Goal: Task Accomplishment & Management: Use online tool/utility

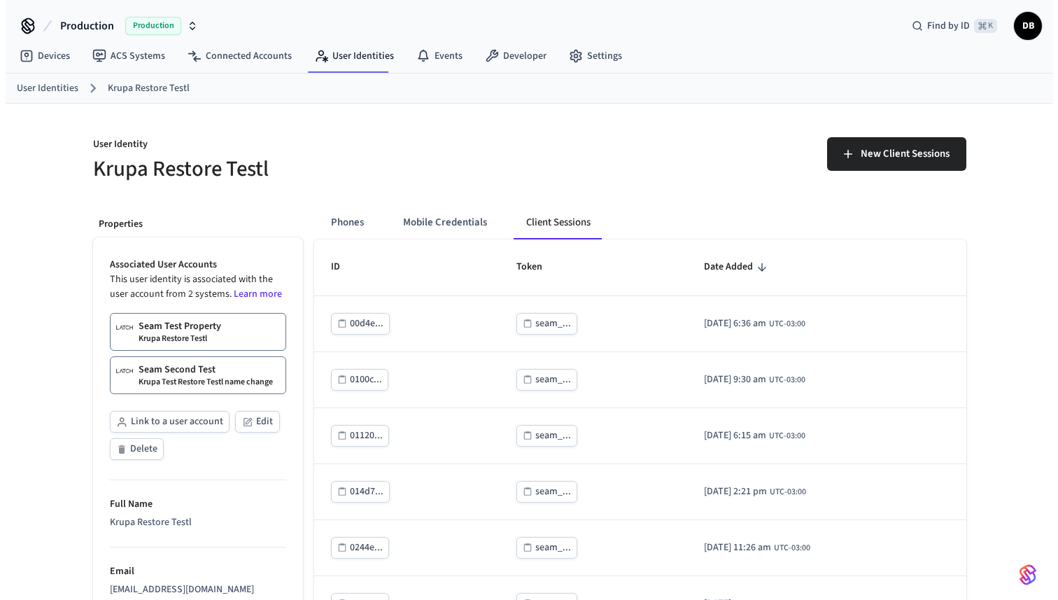
scroll to position [12000, 0]
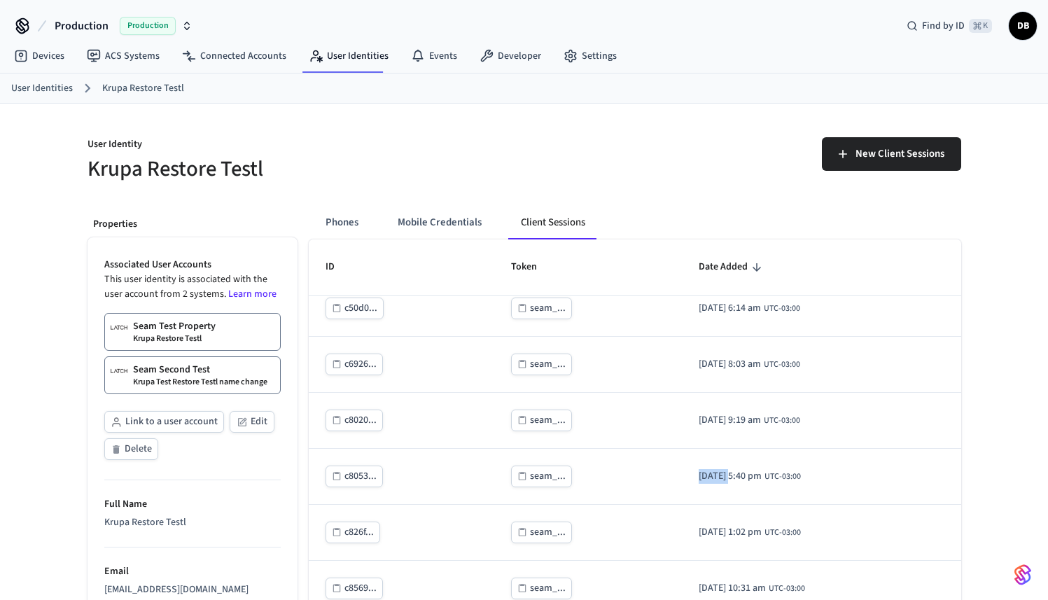
click at [97, 28] on span "Production" at bounding box center [82, 26] width 54 height 17
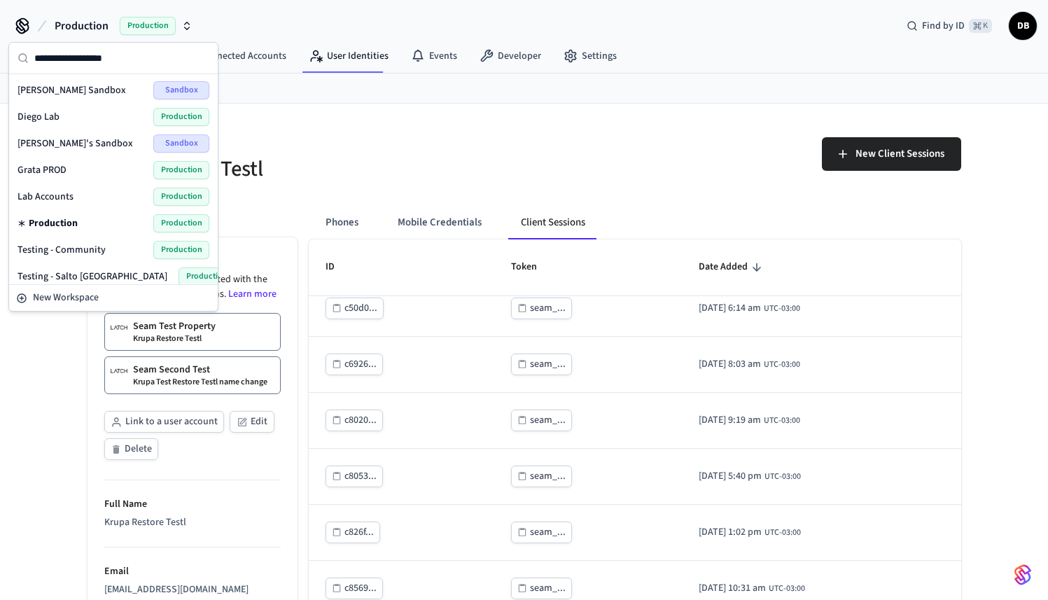
click at [56, 195] on span "Lab Accounts" at bounding box center [46, 197] width 56 height 14
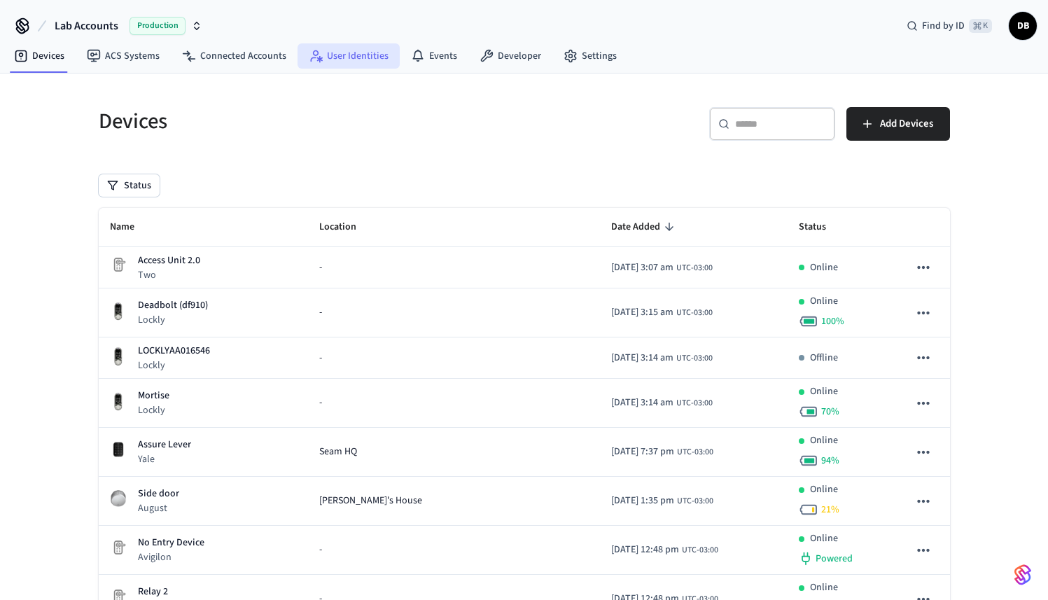
click at [371, 63] on link "User Identities" at bounding box center [349, 55] width 102 height 25
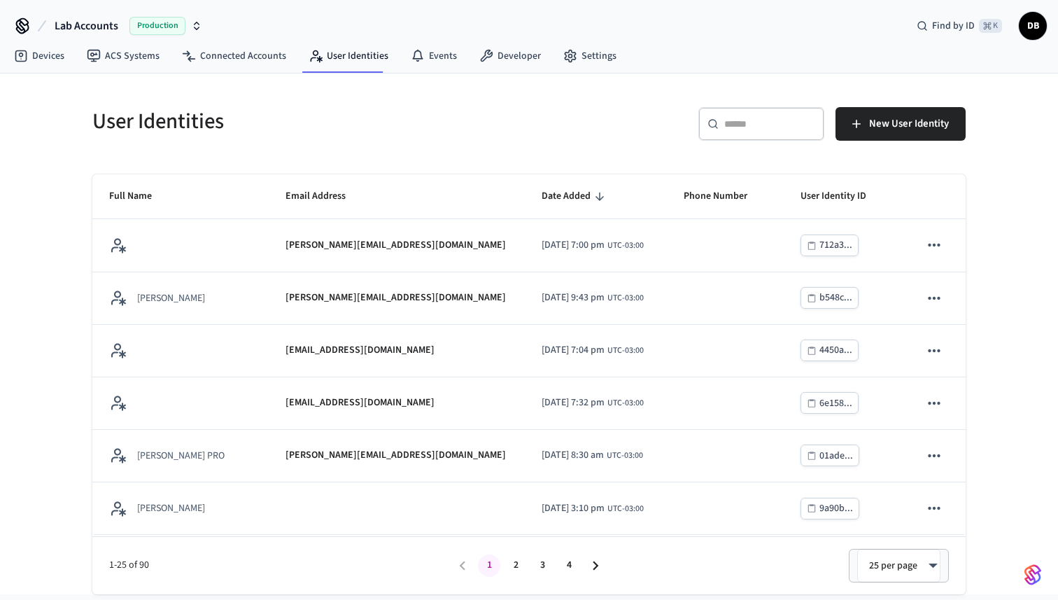
click at [755, 130] on input "text" at bounding box center [770, 124] width 91 height 14
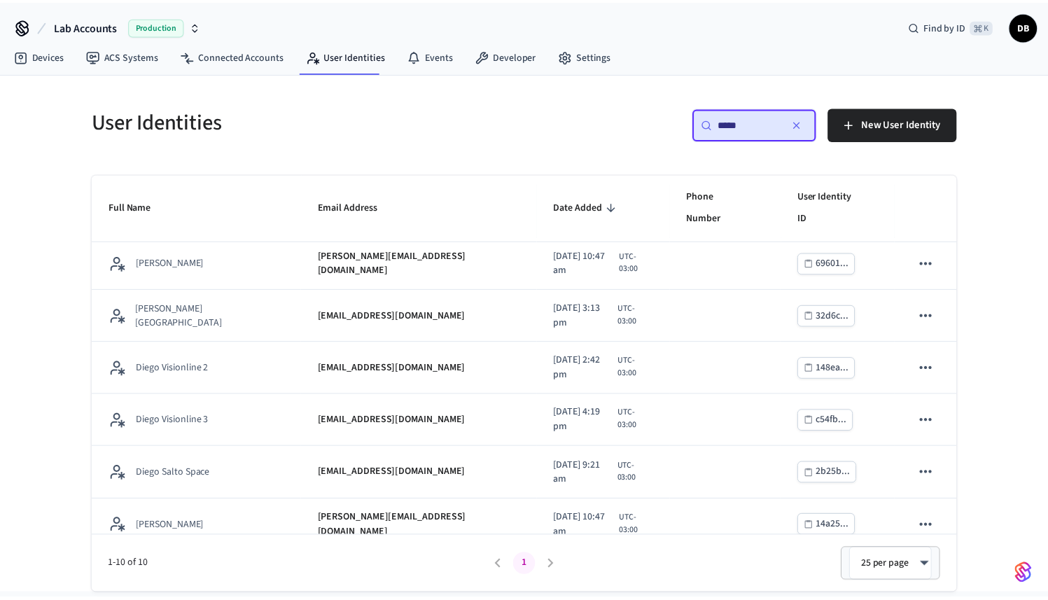
scroll to position [209, 0]
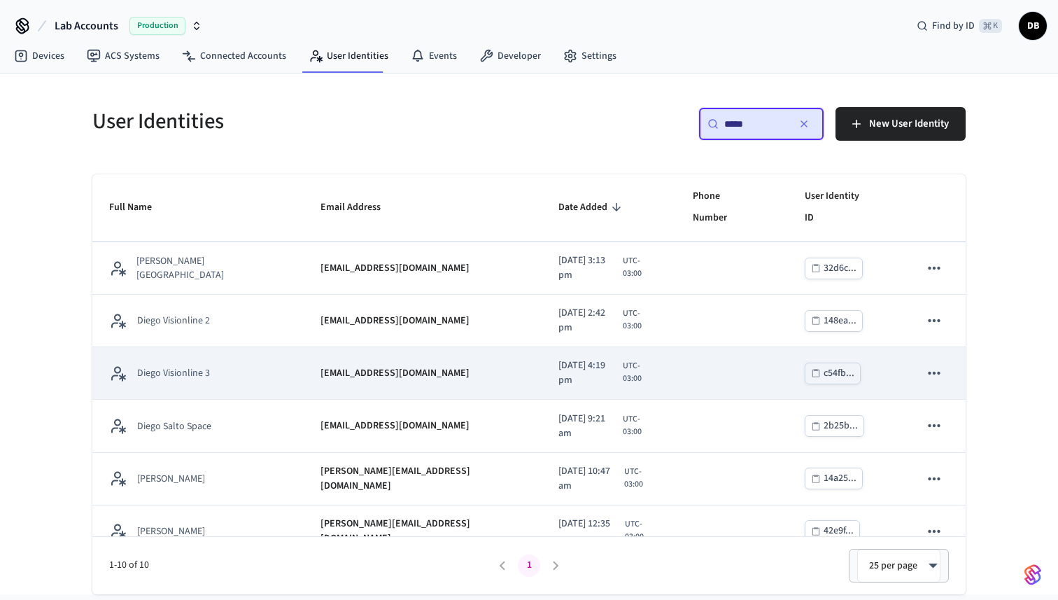
type input "*****"
click at [229, 349] on td "Diego Visionline 3" at bounding box center [197, 373] width 211 height 53
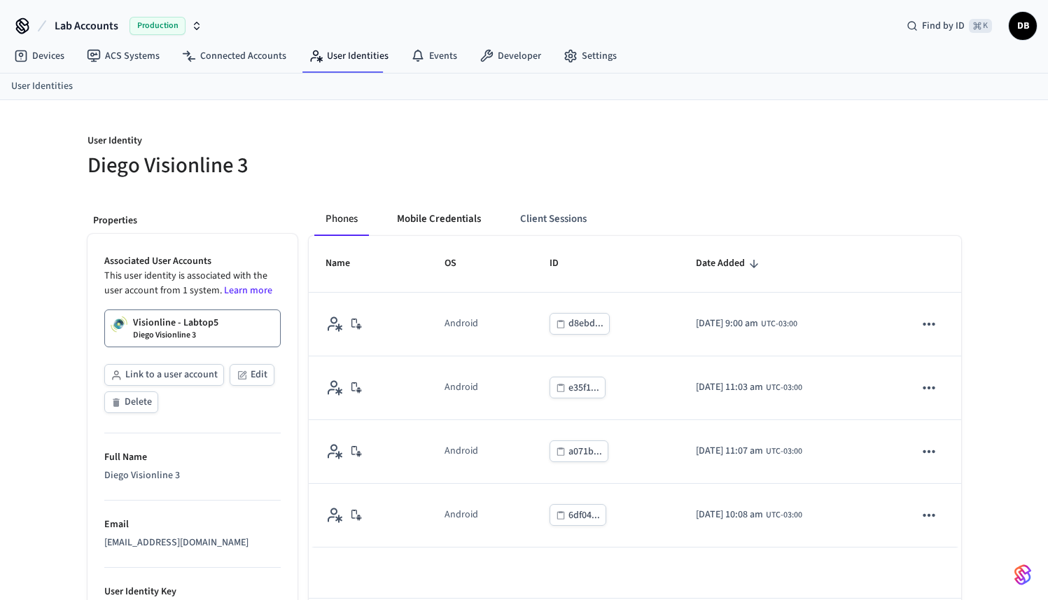
click at [424, 216] on button "Mobile Credentials" at bounding box center [439, 219] width 106 height 34
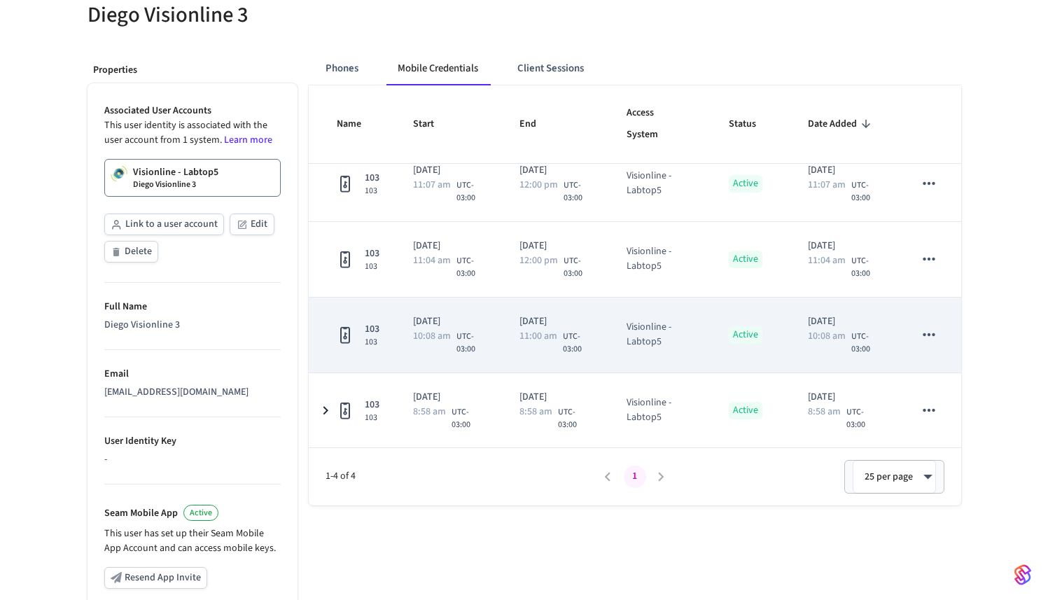
scroll to position [18, 0]
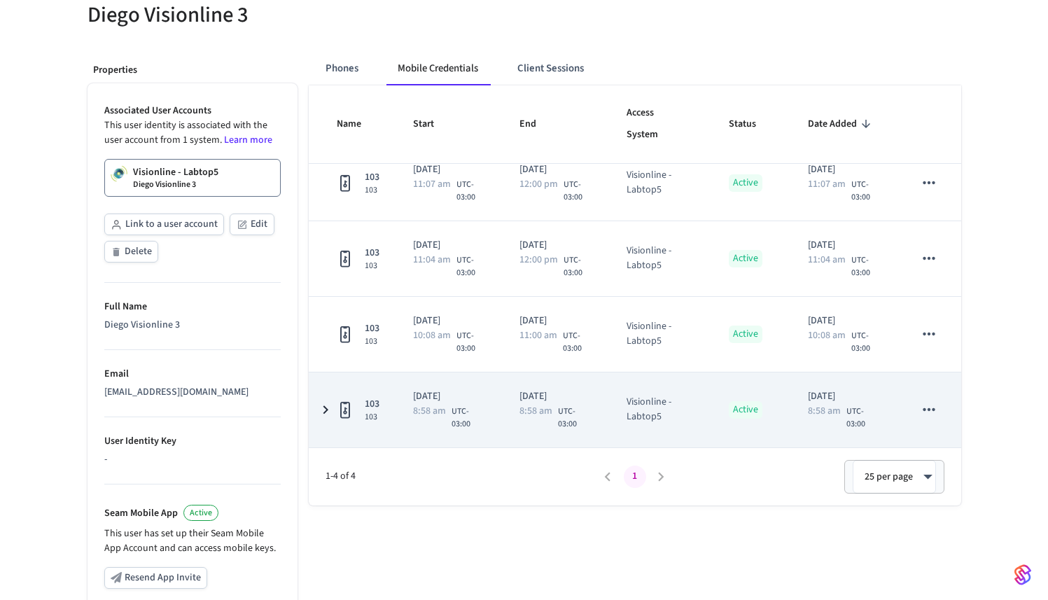
click at [325, 408] on icon "sticky table" at bounding box center [325, 409] width 5 height 8
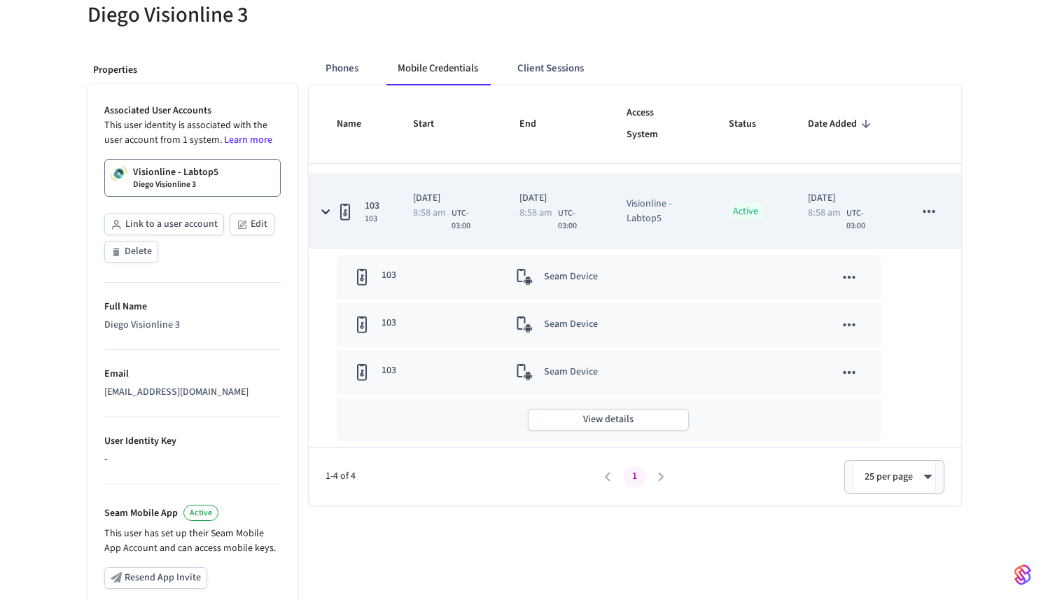
click at [328, 218] on icon "sticky table" at bounding box center [325, 211] width 18 height 17
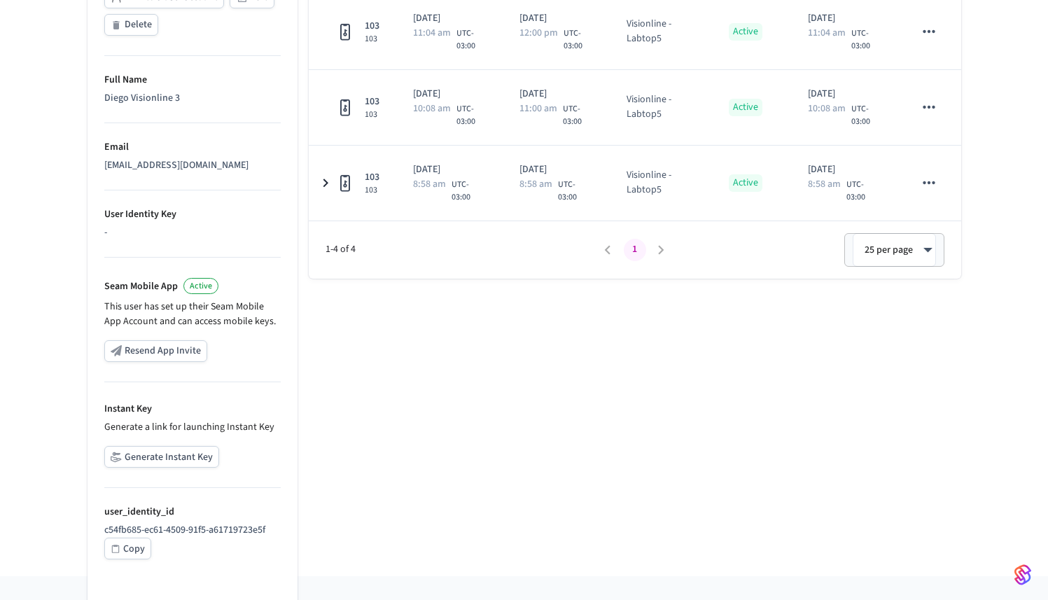
scroll to position [385, 0]
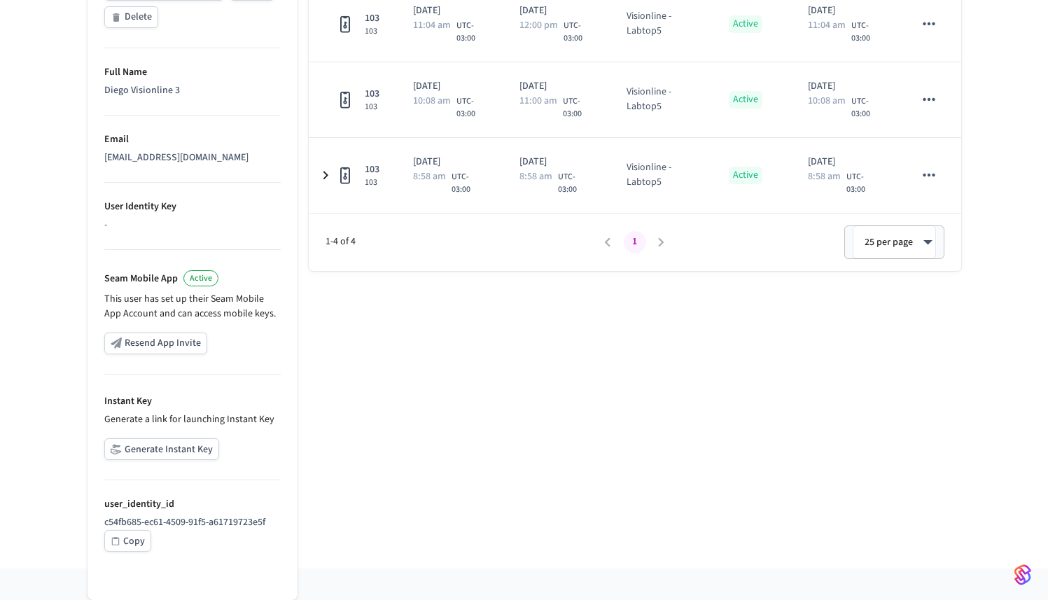
click at [205, 448] on button "Generate Instant Key" at bounding box center [161, 449] width 115 height 22
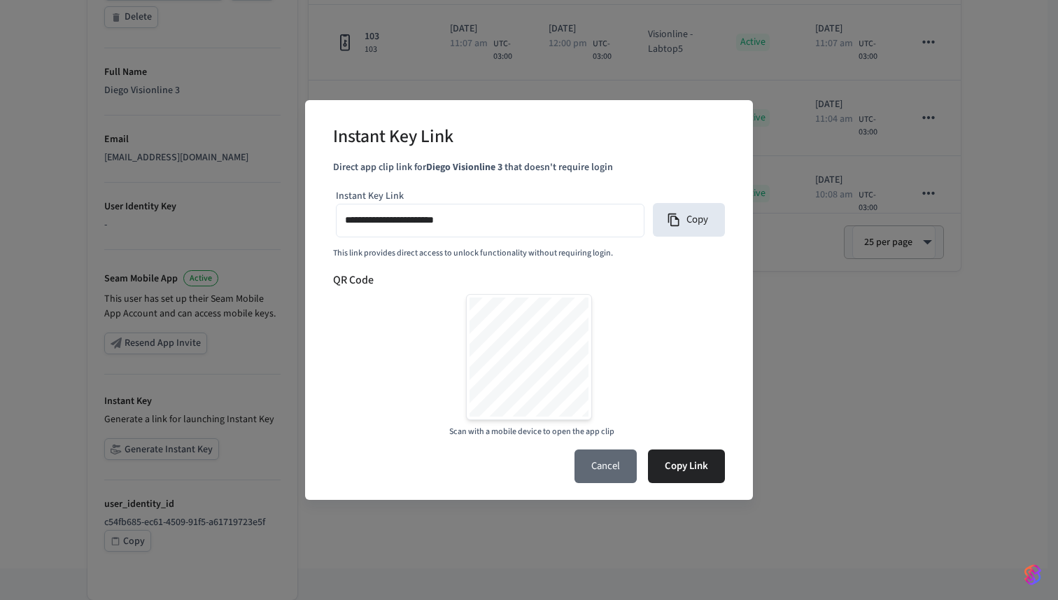
click at [592, 468] on button "Cancel" at bounding box center [606, 466] width 62 height 34
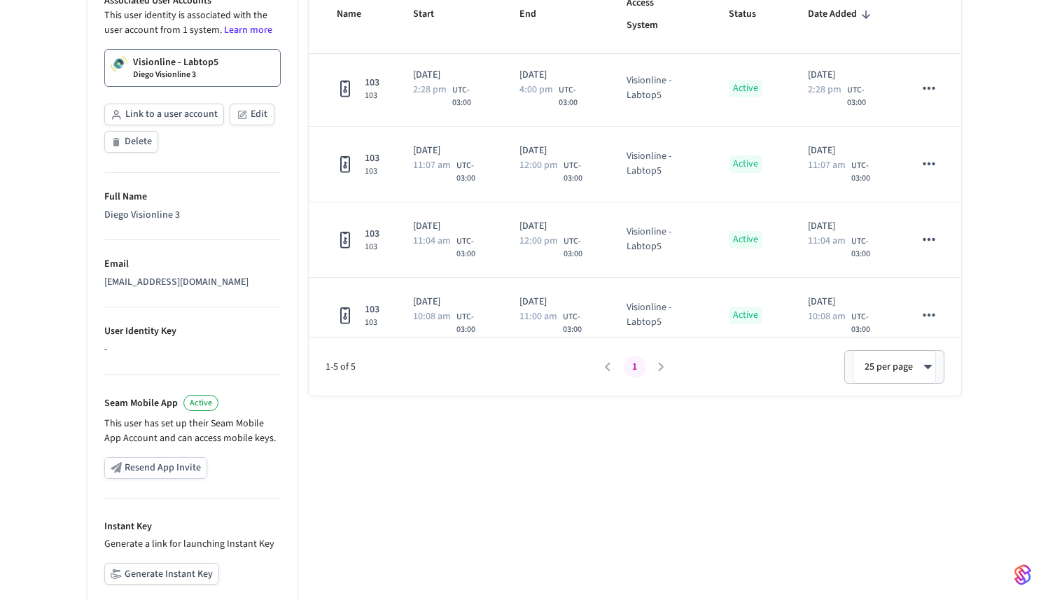
scroll to position [267, 0]
